Goal: Transaction & Acquisition: Download file/media

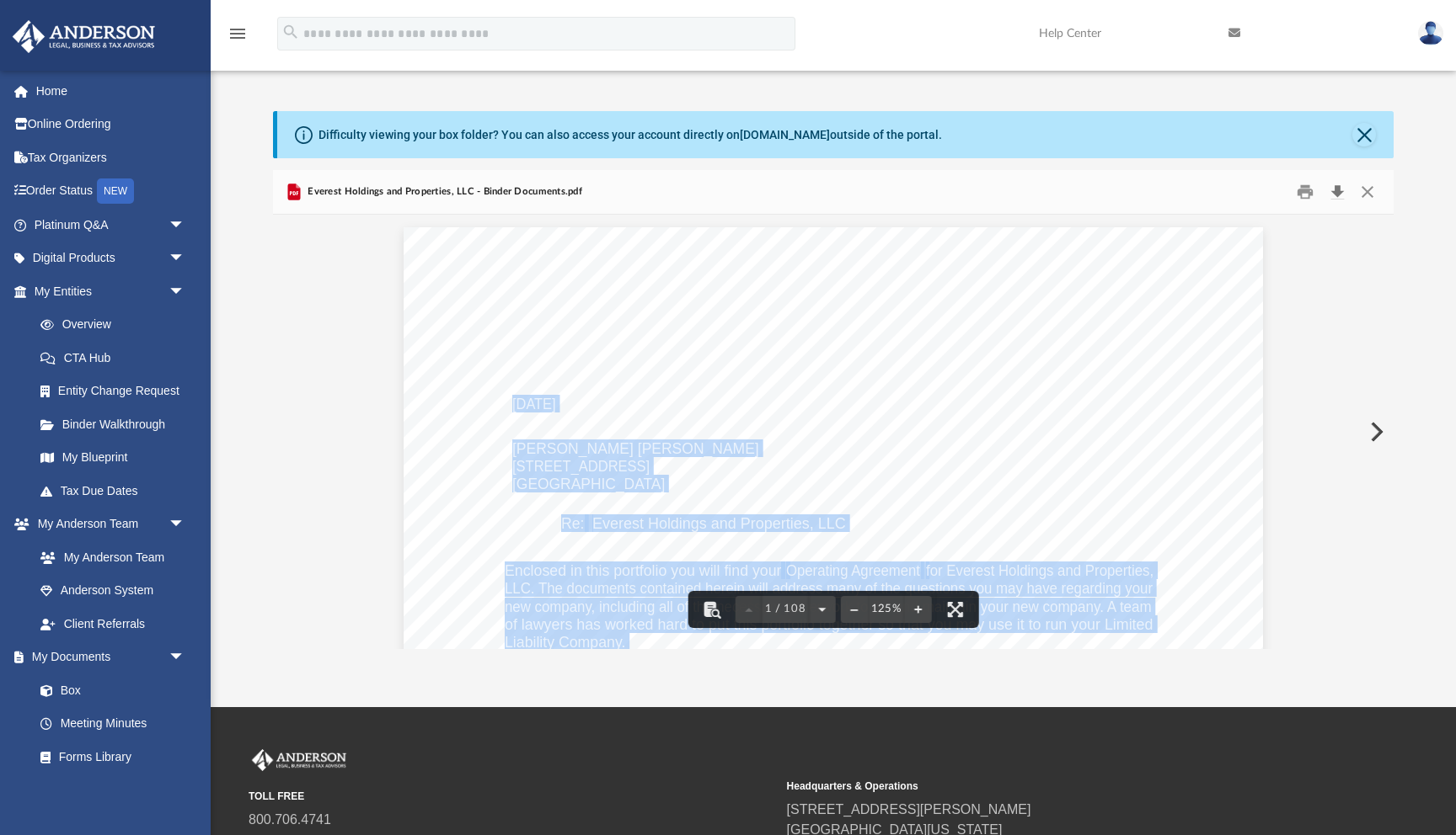
click at [1332, 190] on button "Download" at bounding box center [1336, 191] width 30 height 26
click at [1335, 188] on button "Download" at bounding box center [1336, 191] width 30 height 26
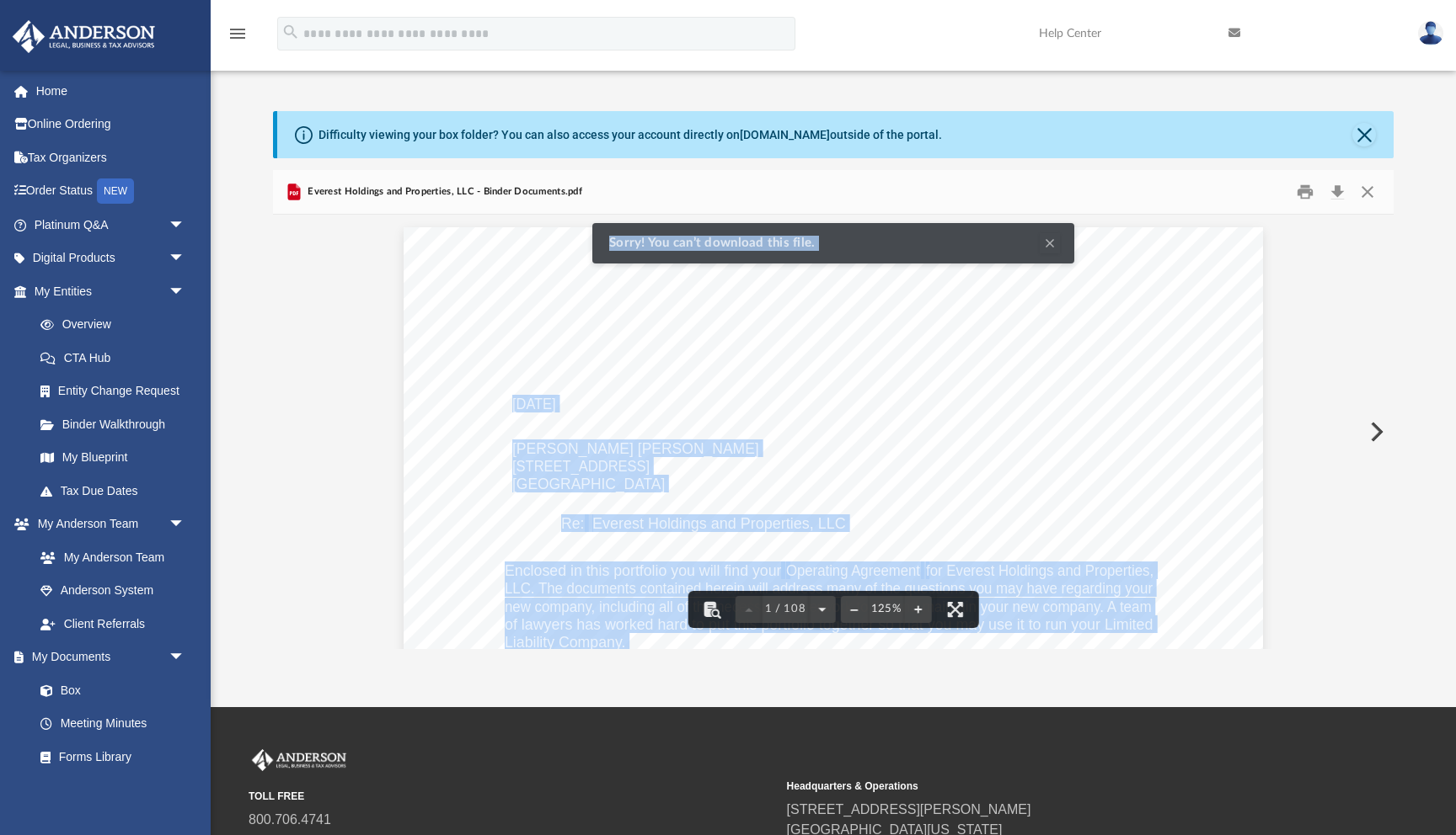
click at [1045, 241] on button "Clear Notification" at bounding box center [1049, 243] width 20 height 20
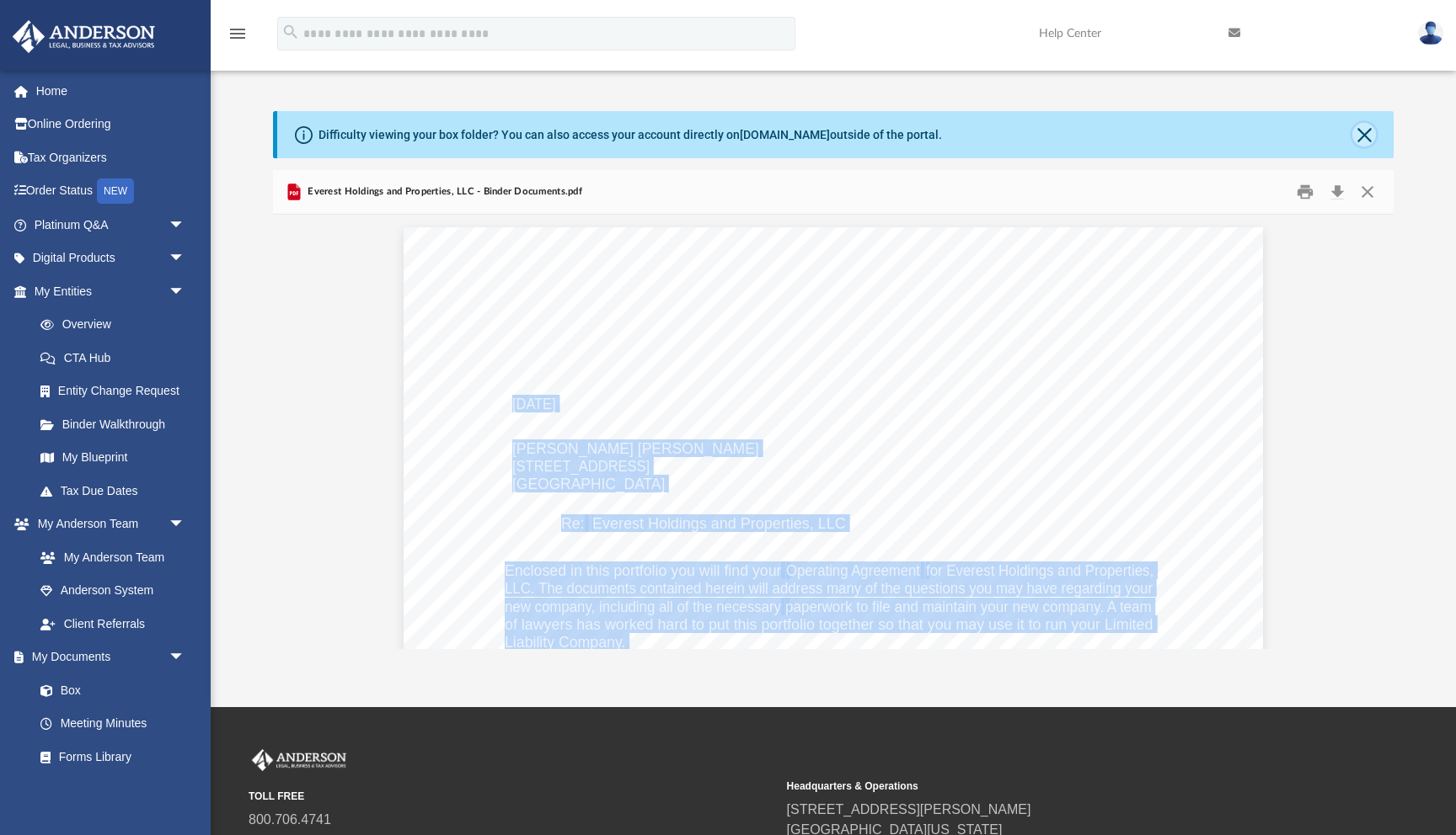
click at [1362, 132] on button "Close" at bounding box center [1364, 134] width 23 height 23
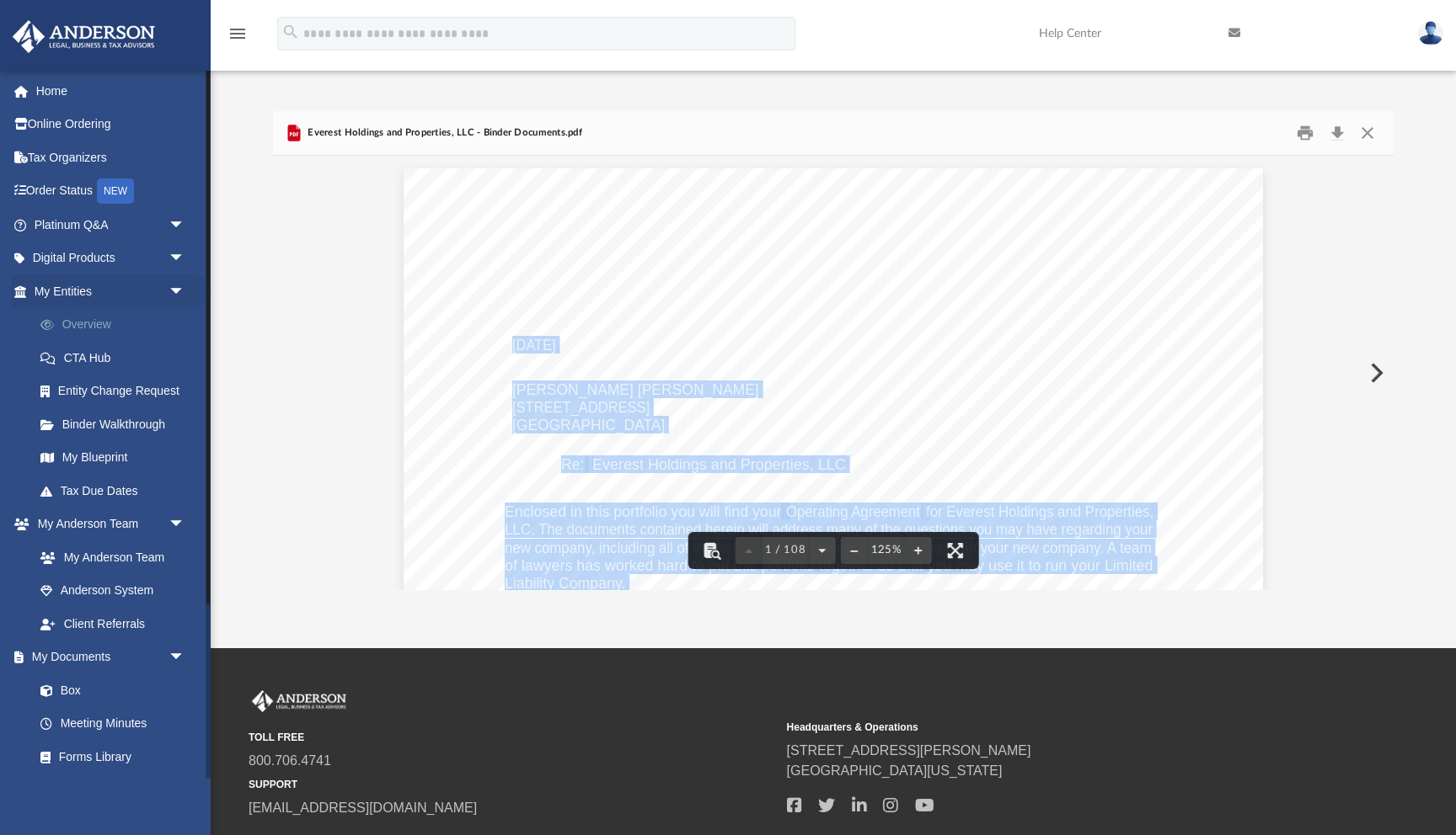
click at [83, 329] on link "Overview" at bounding box center [117, 325] width 187 height 34
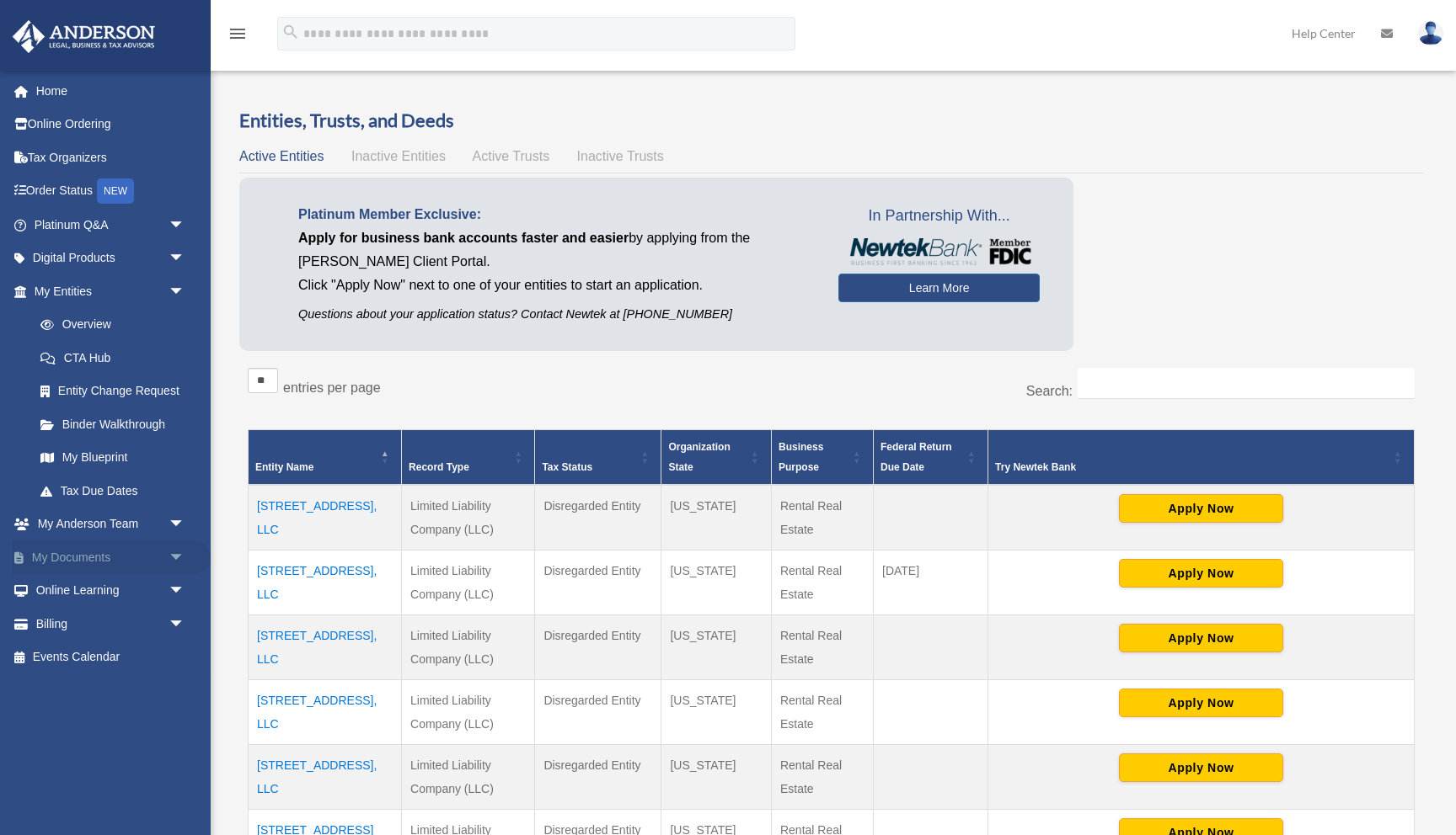
click at [69, 555] on link "My Documents arrow_drop_down" at bounding box center [111, 557] width 198 height 34
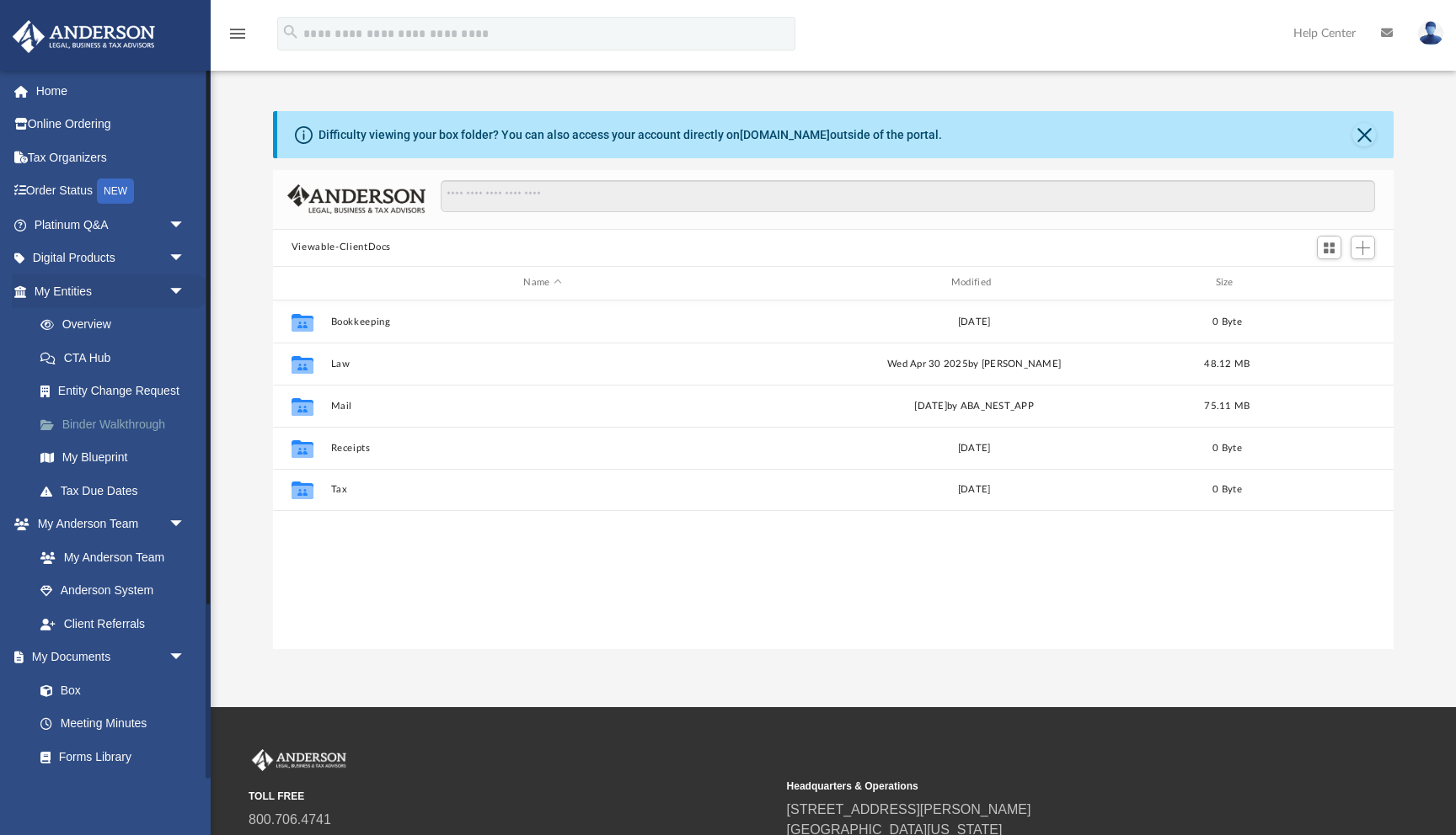
scroll to position [382, 1120]
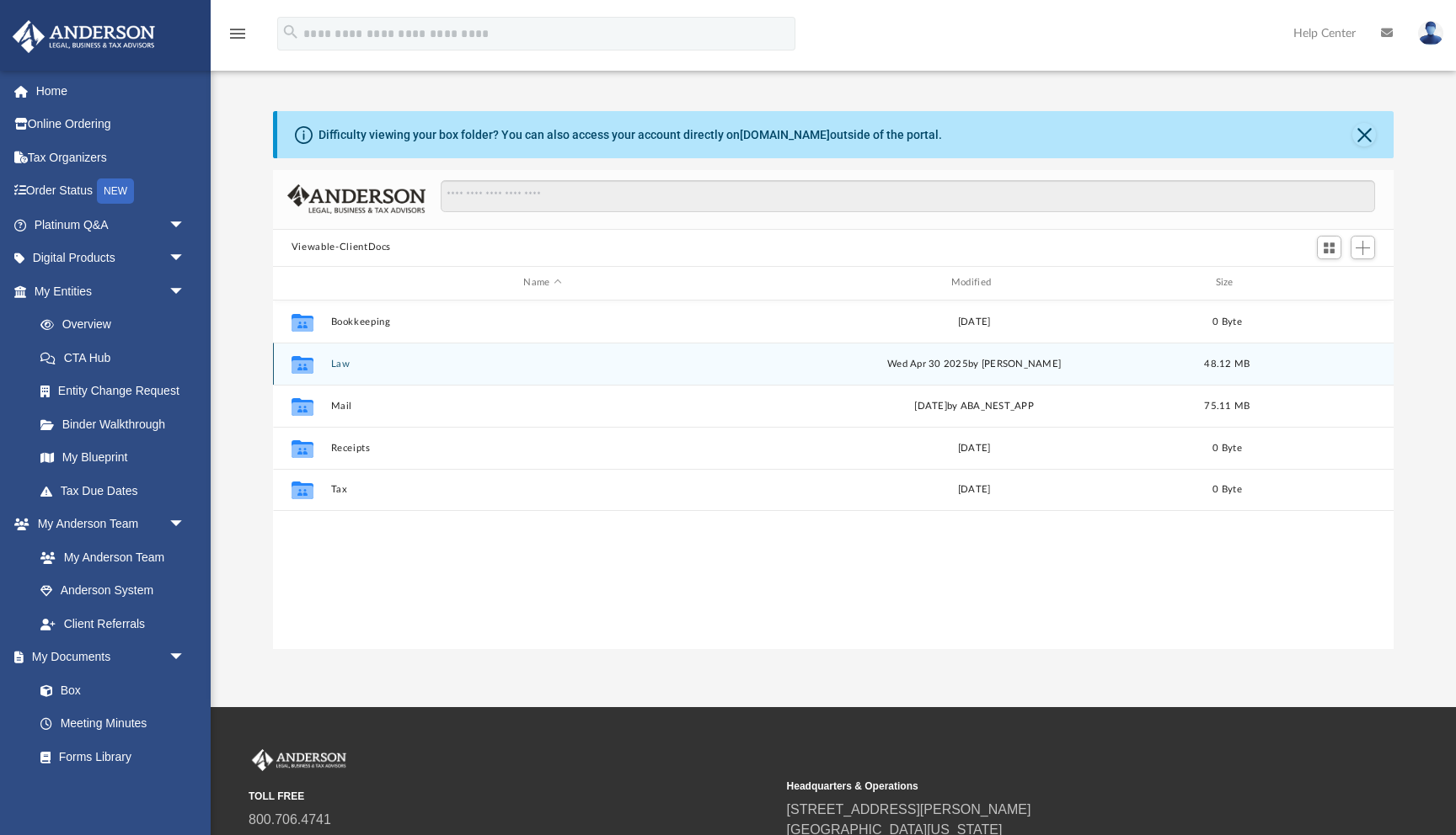
click at [304, 367] on icon "grid" at bounding box center [302, 365] width 22 height 17
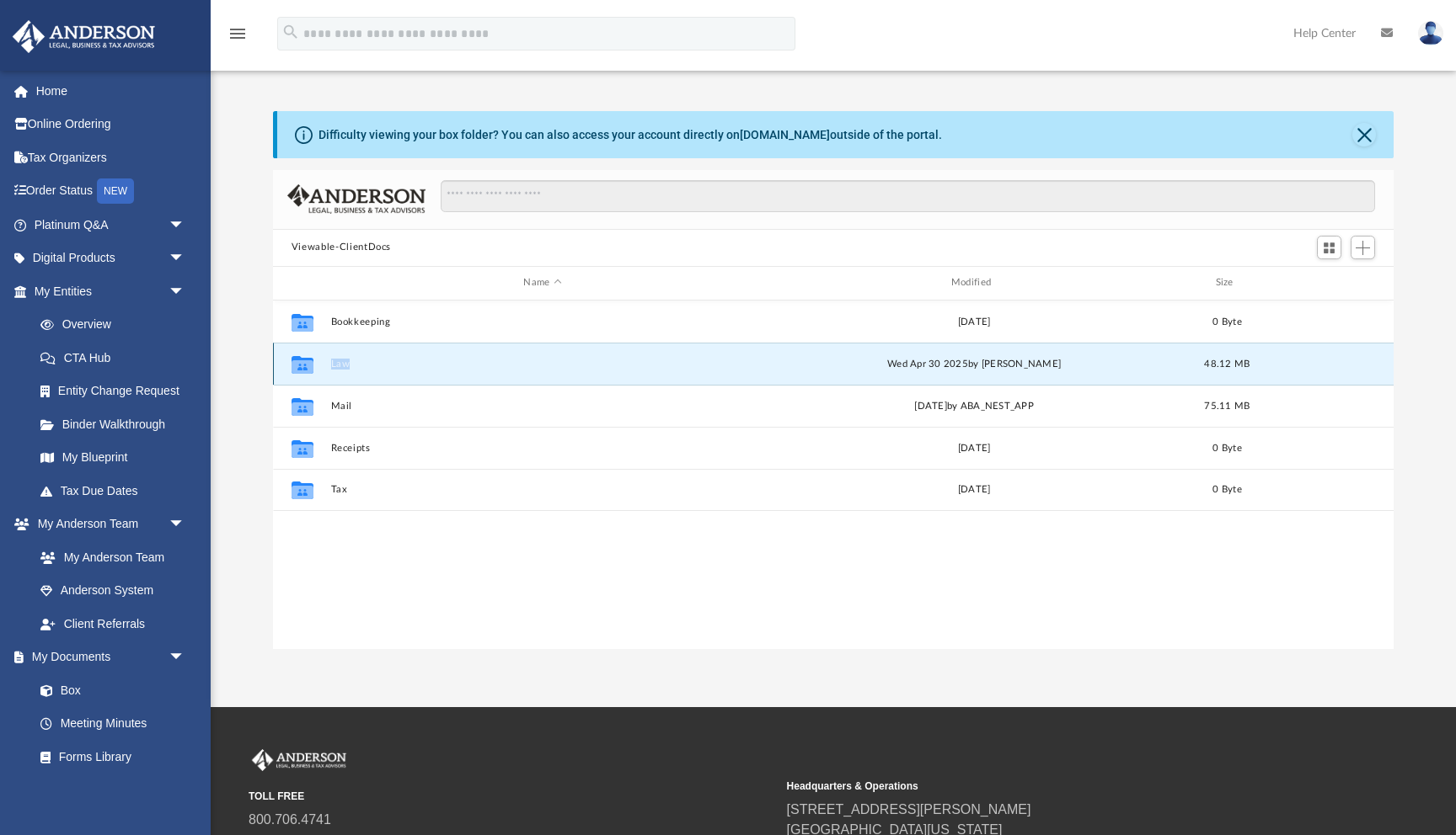
click at [304, 367] on icon "grid" at bounding box center [302, 365] width 22 height 17
click at [302, 365] on icon "grid" at bounding box center [302, 366] width 22 height 14
click at [343, 365] on button "Law" at bounding box center [543, 364] width 424 height 11
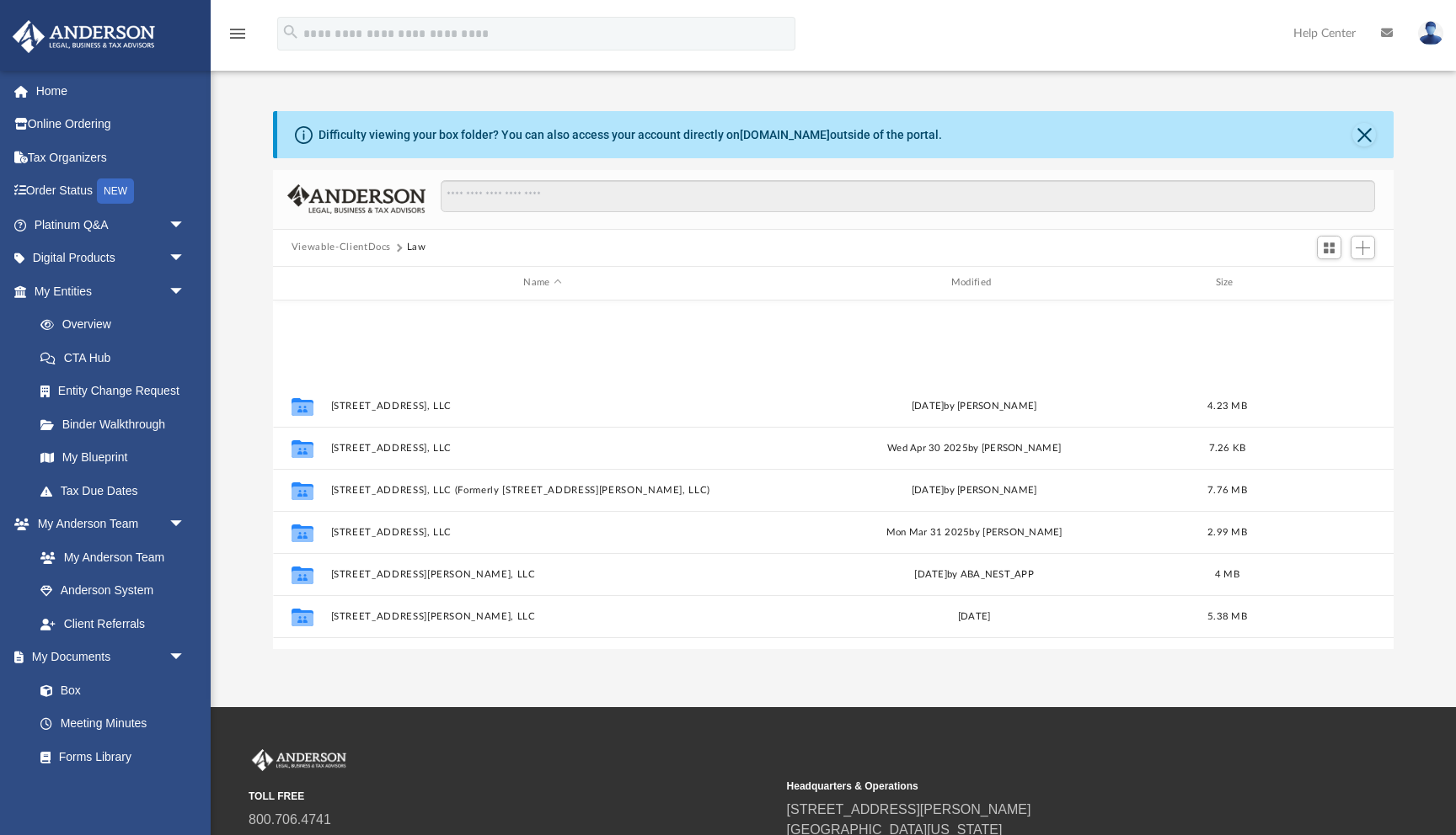
scroll to position [240, 0]
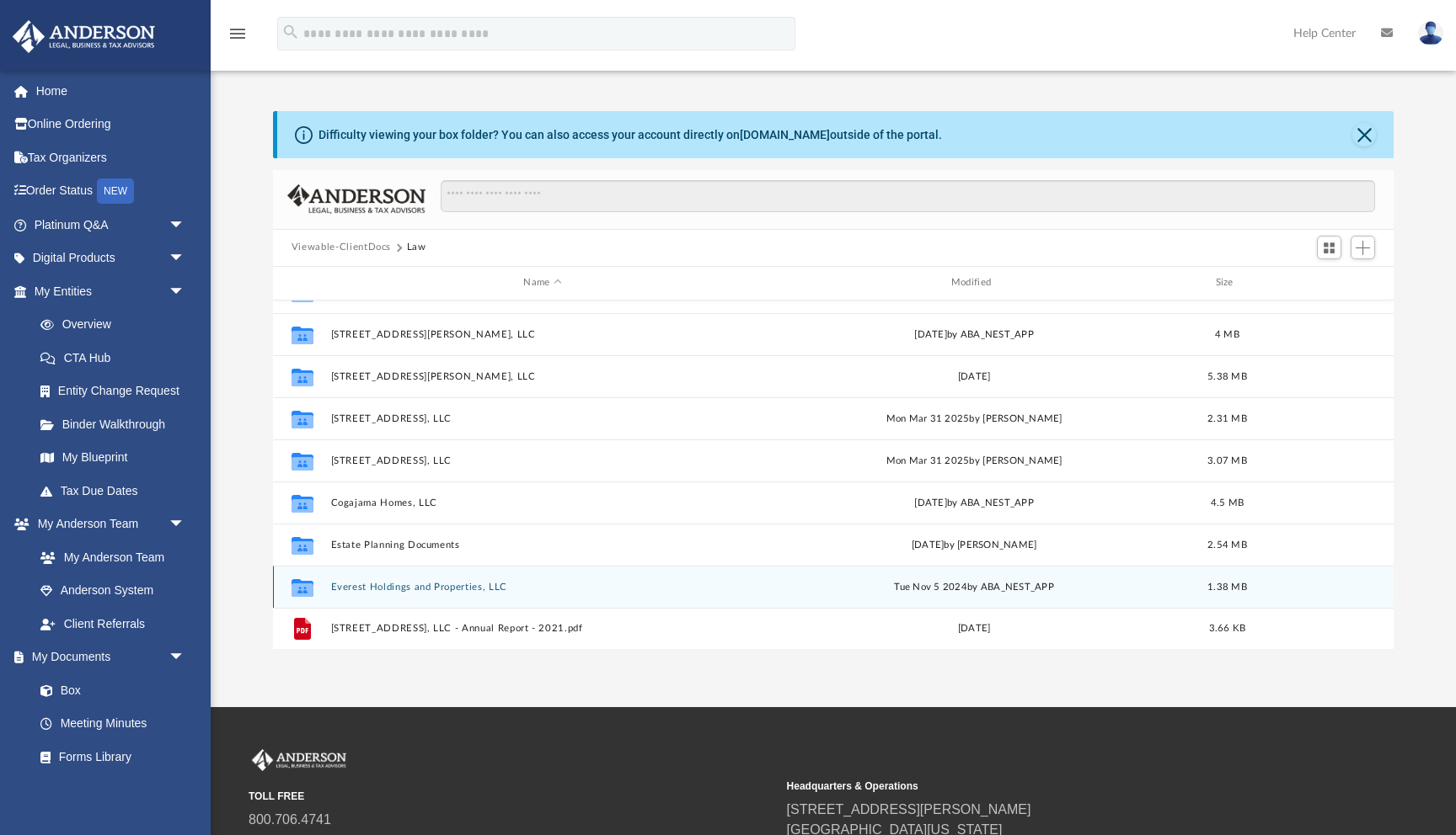
click at [387, 594] on div "Collaborated Folder Everest Holdings and Properties, LLC [DATE] by ABA_NEST_APP…" at bounding box center [834, 586] width 1120 height 42
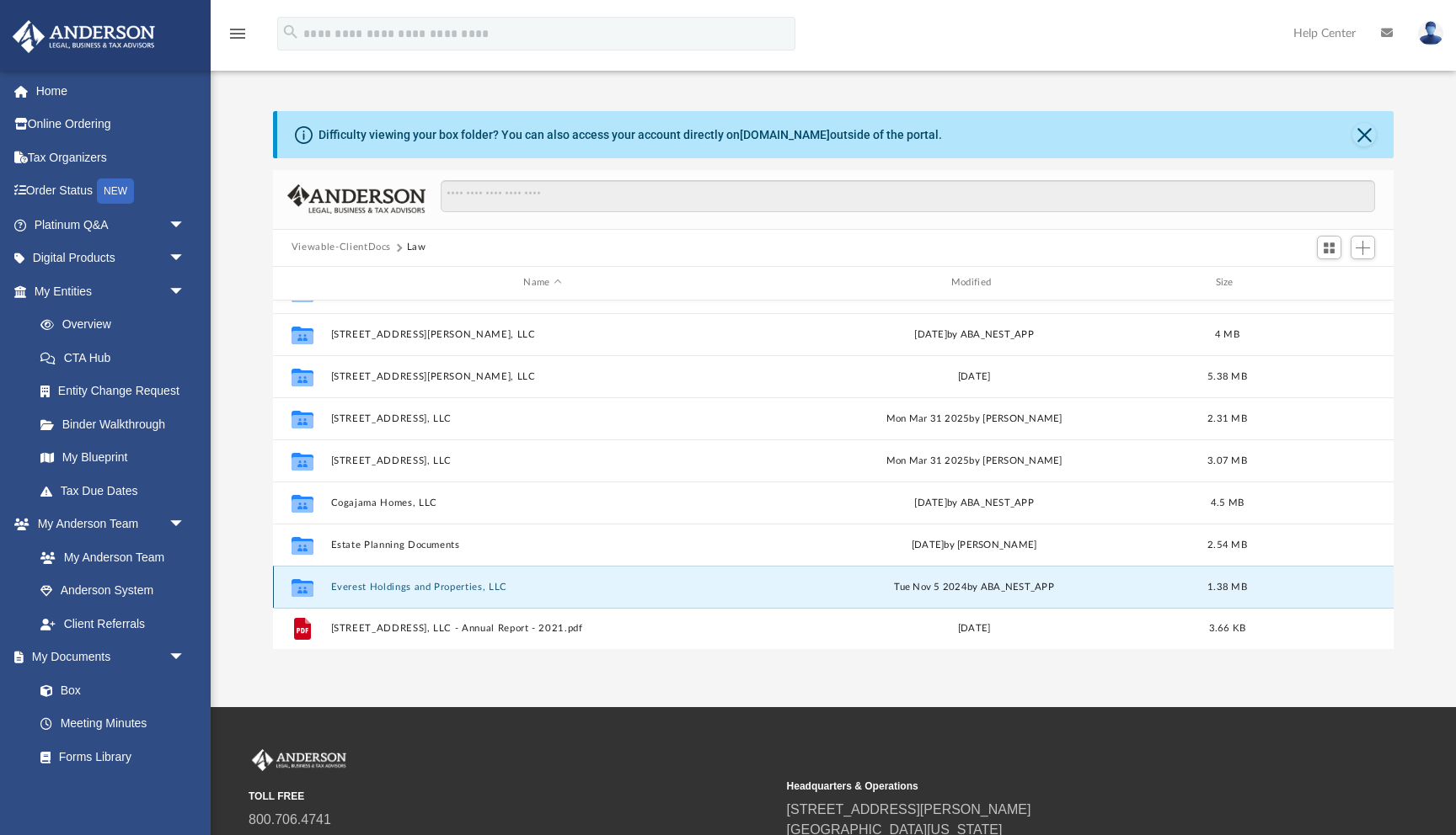
click at [387, 594] on div "Collaborated Folder Everest Holdings and Properties, LLC [DATE] by ABA_NEST_APP…" at bounding box center [834, 586] width 1120 height 42
click at [303, 585] on icon "grid" at bounding box center [302, 589] width 22 height 14
click at [382, 591] on button "Everest Holdings and Properties, LLC" at bounding box center [543, 587] width 424 height 11
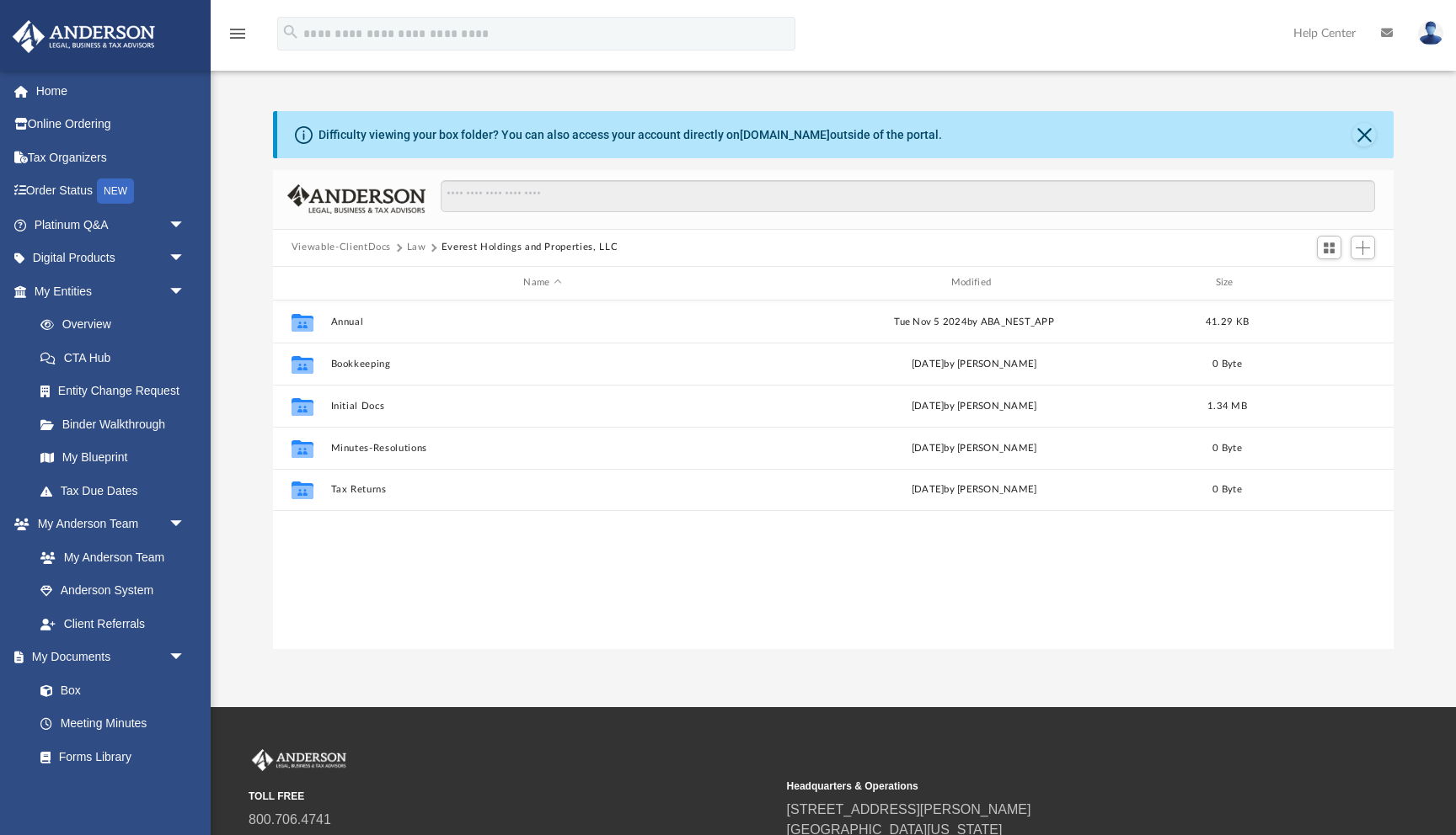
scroll to position [0, 0]
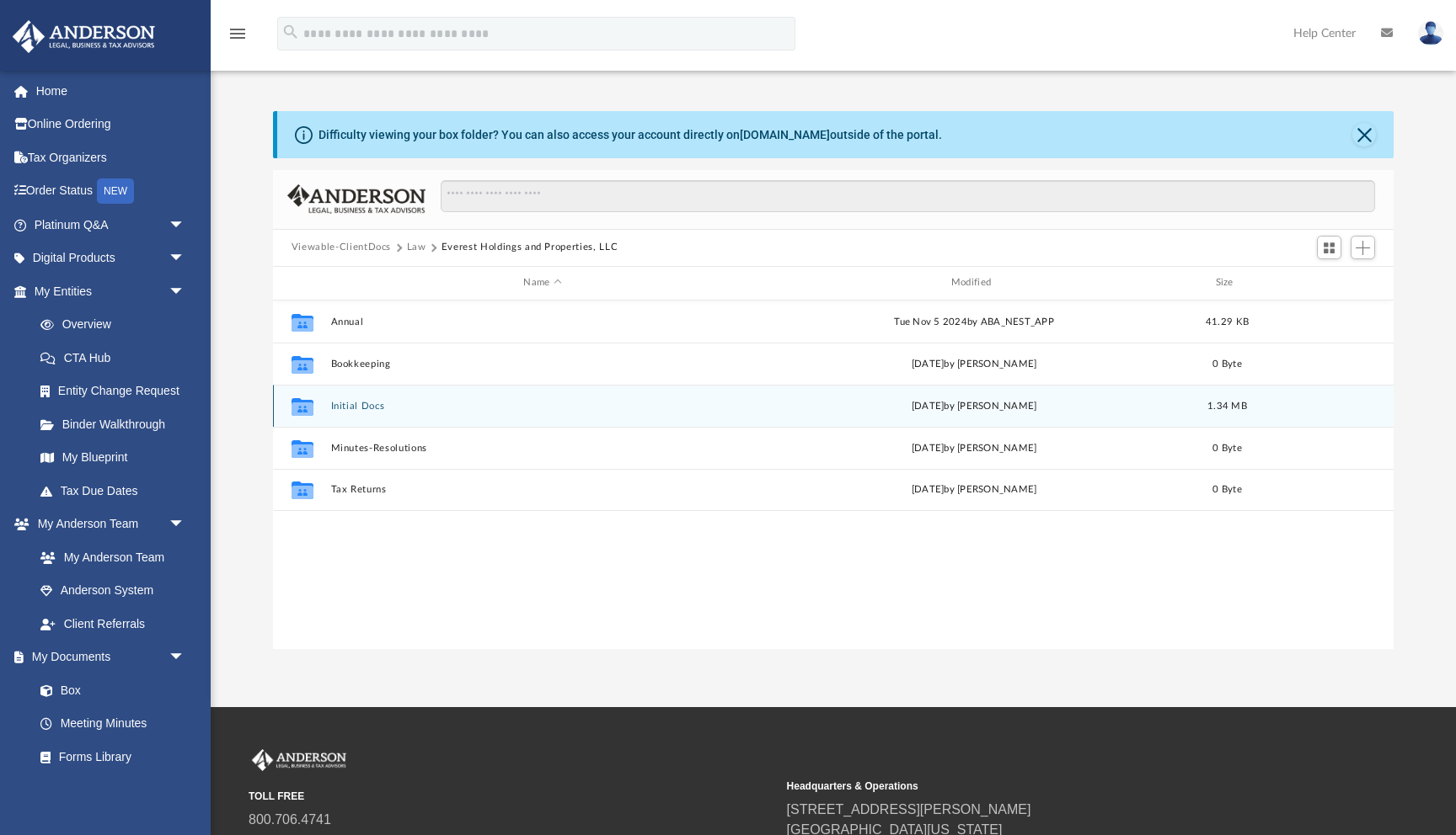
click at [299, 410] on icon "grid" at bounding box center [302, 406] width 22 height 17
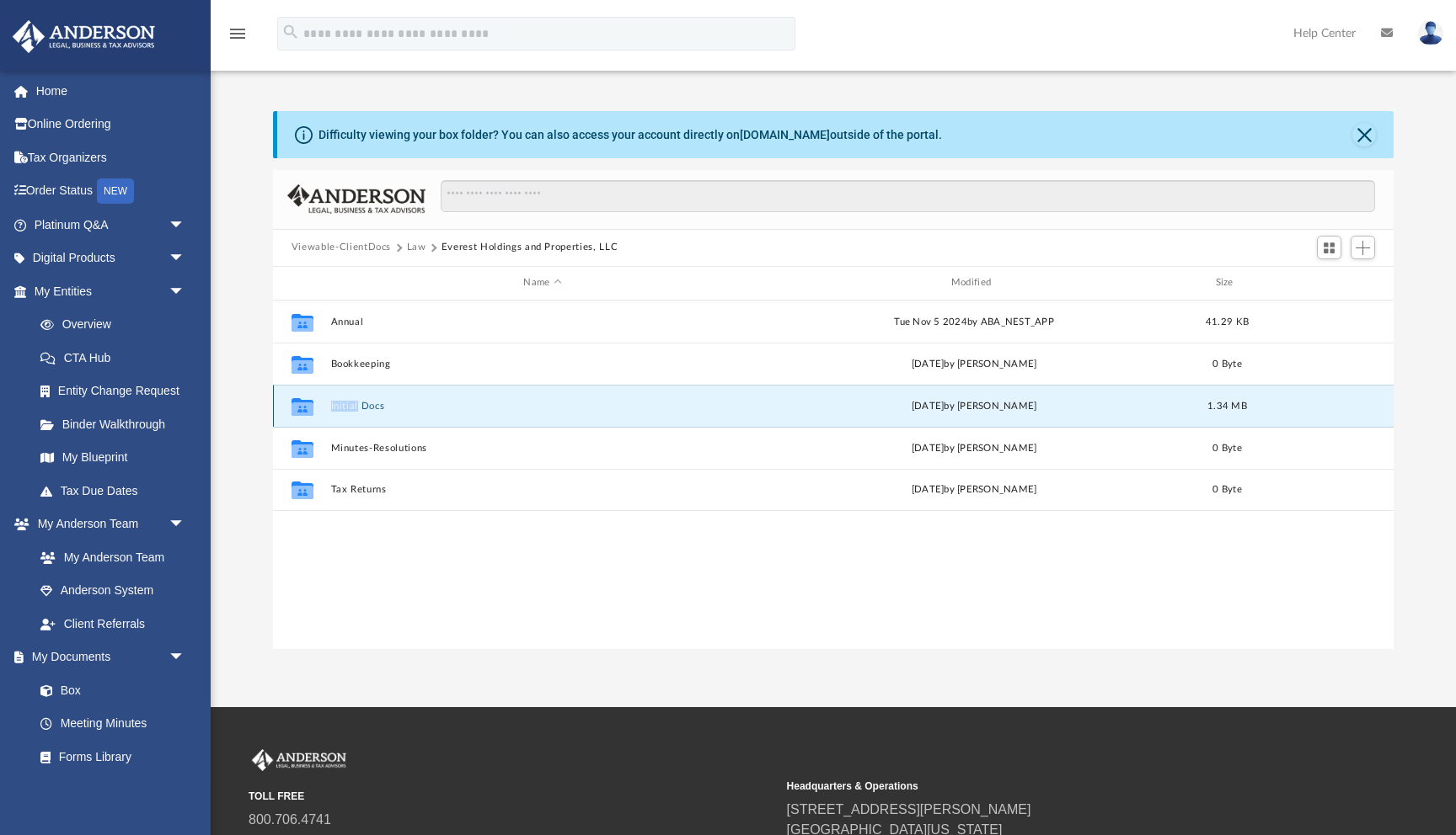
click at [299, 410] on icon "grid" at bounding box center [302, 406] width 22 height 17
click at [343, 405] on button "Initial Docs" at bounding box center [543, 405] width 424 height 11
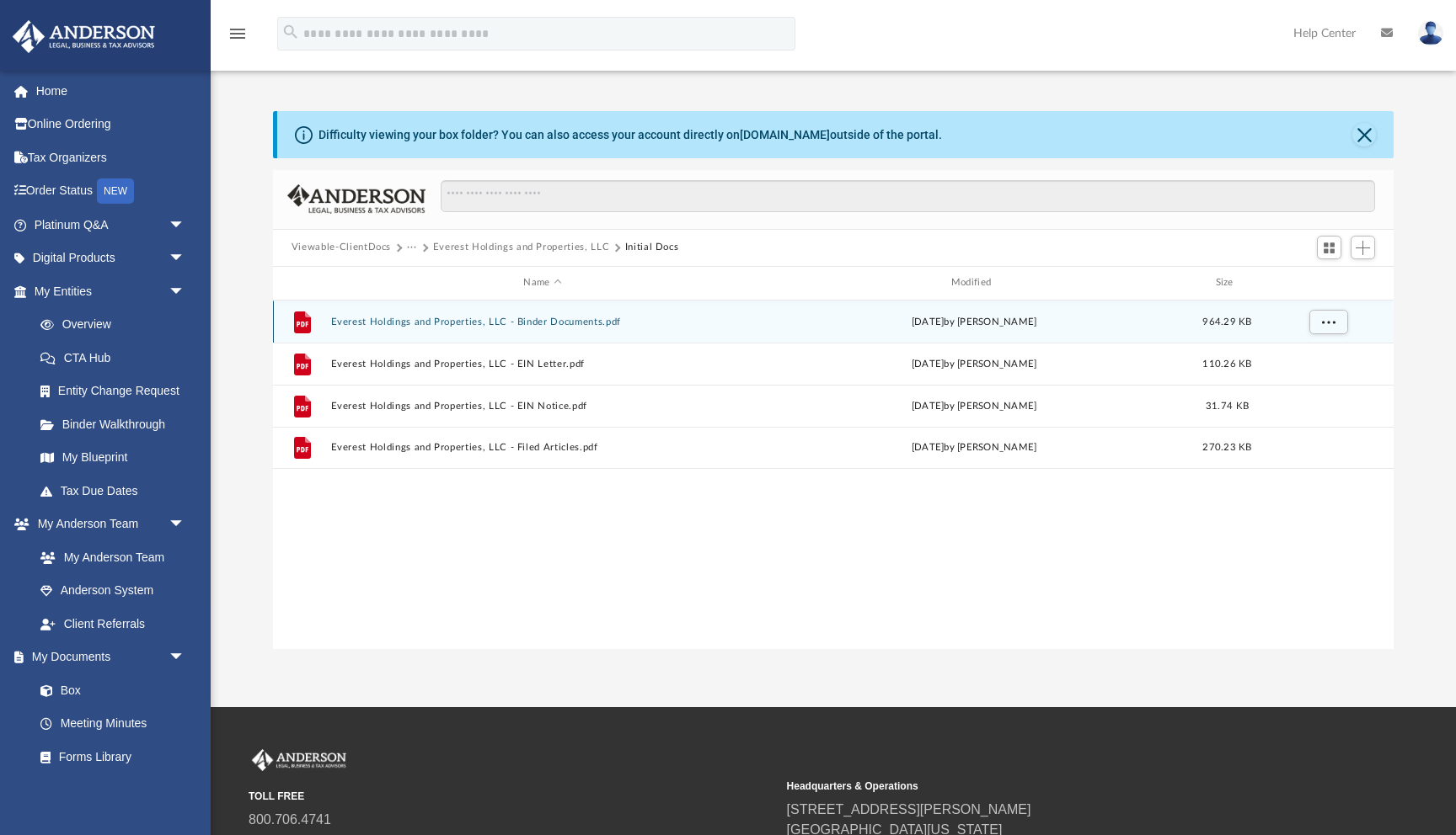
click at [437, 320] on button "Everest Holdings and Properties, LLC - Binder Documents.pdf" at bounding box center [543, 322] width 424 height 11
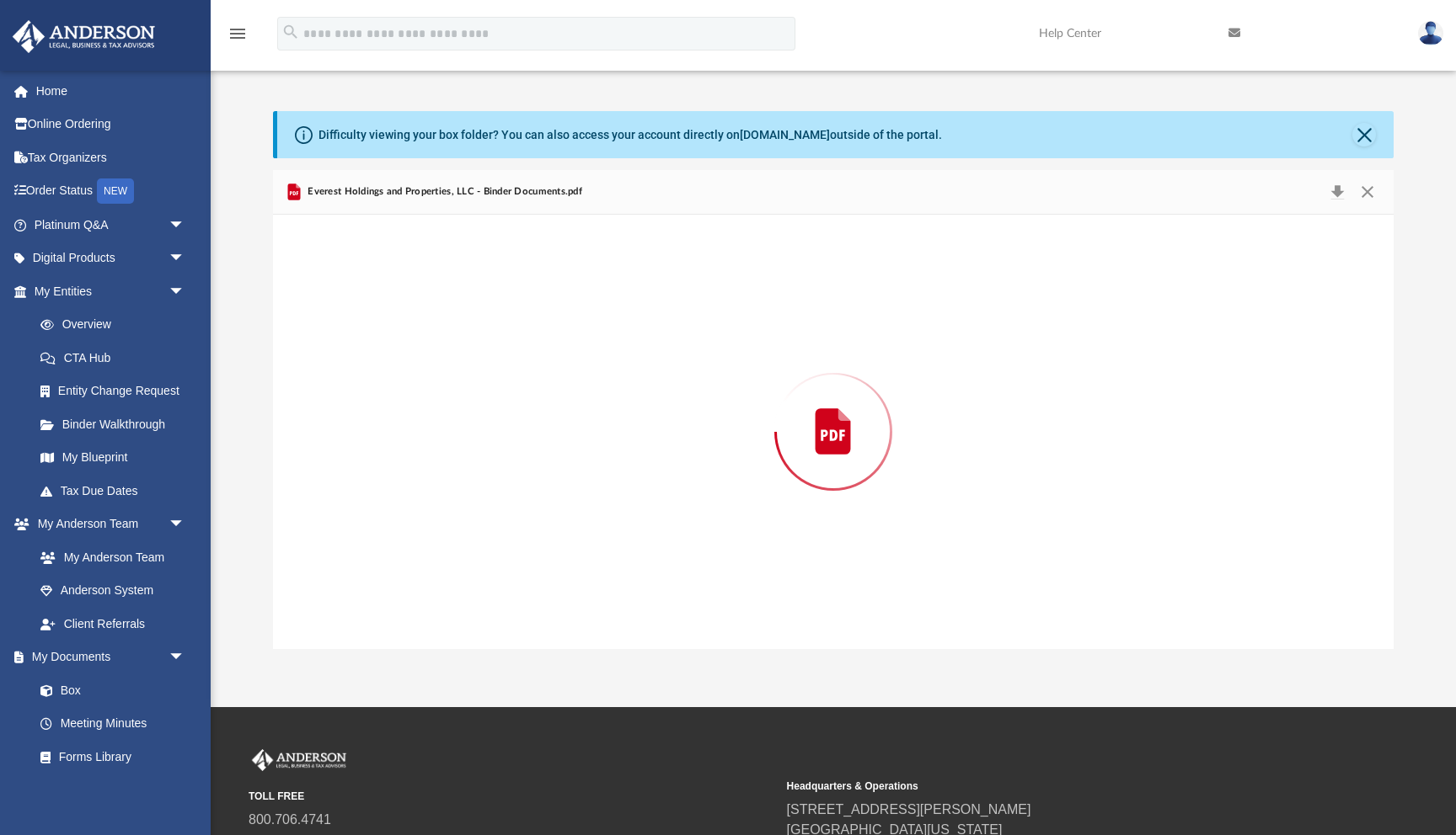
click at [437, 320] on div "Preview" at bounding box center [834, 432] width 1120 height 435
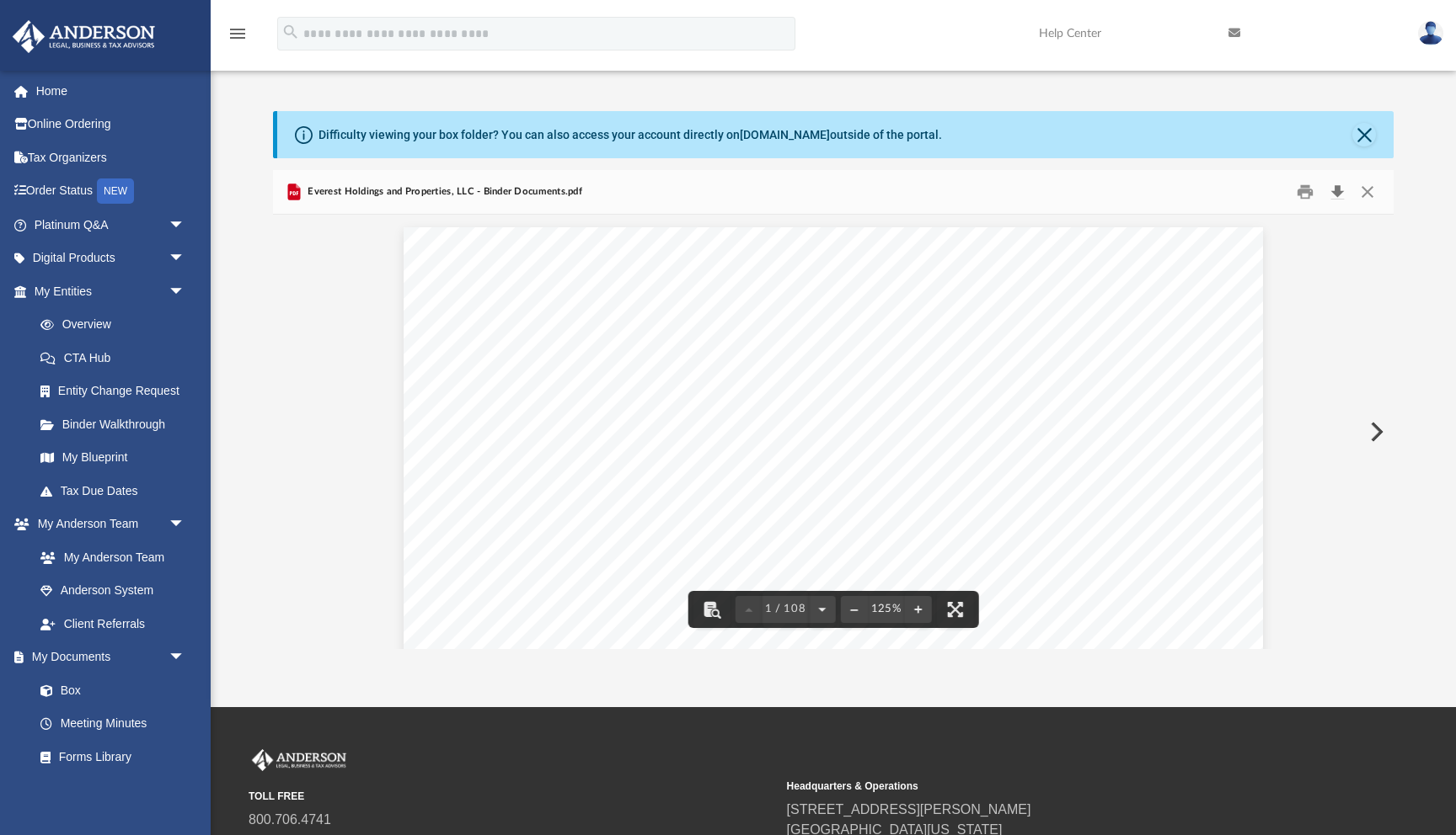
click at [1333, 191] on button "Download" at bounding box center [1336, 191] width 30 height 26
